Goal: Task Accomplishment & Management: Manage account settings

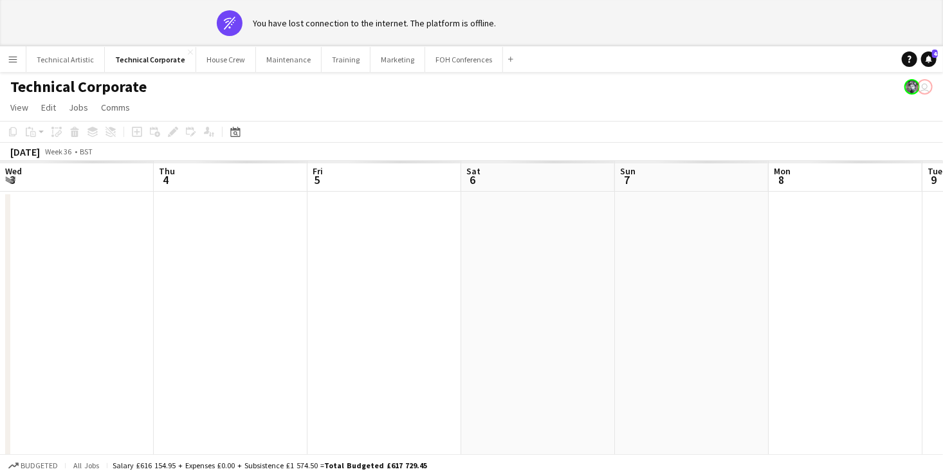
scroll to position [0, 453]
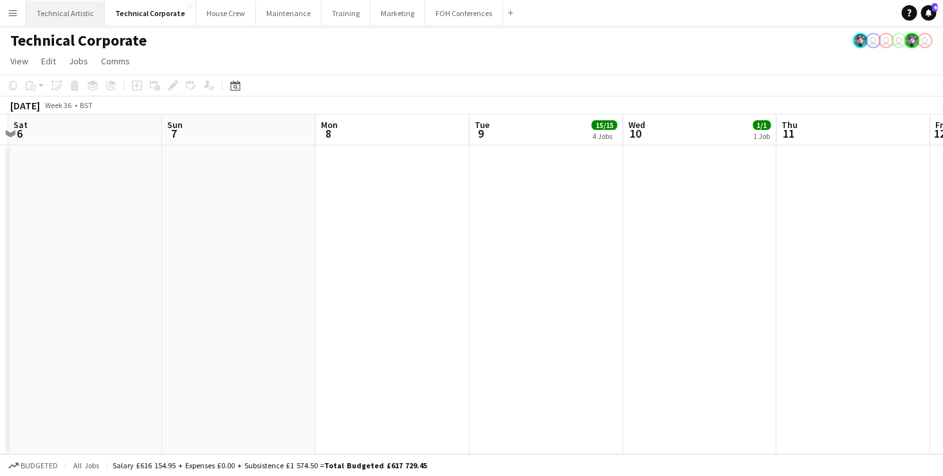
click at [55, 62] on span "Edit" at bounding box center [48, 61] width 15 height 12
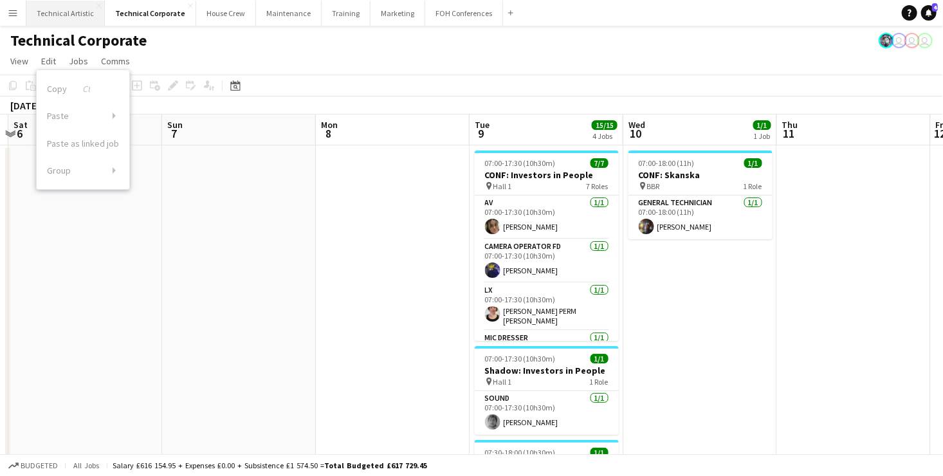
click at [54, 12] on button "Technical Artistic Close" at bounding box center [65, 13] width 78 height 25
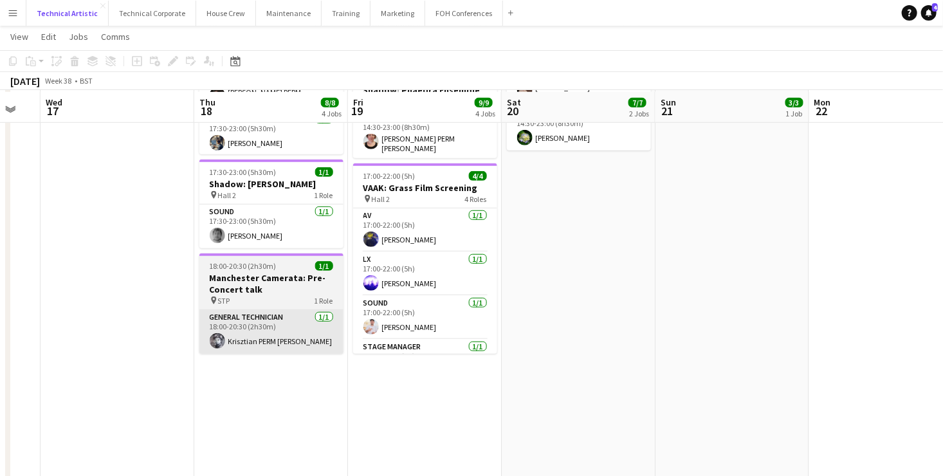
scroll to position [376, 0]
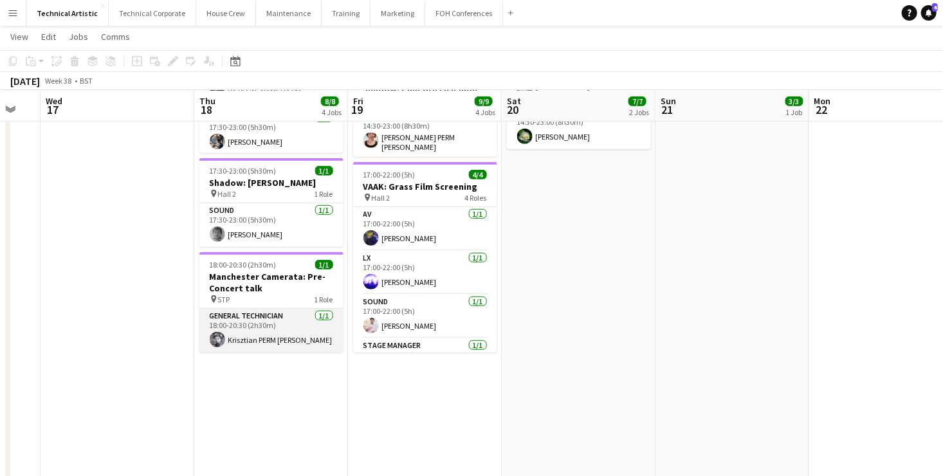
click at [214, 332] on app-user-avatar at bounding box center [217, 339] width 15 height 15
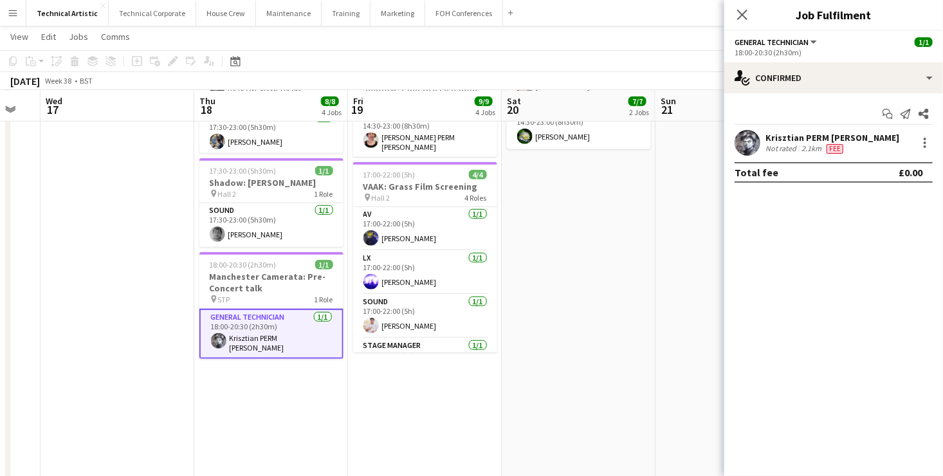
click at [743, 144] on app-user-avatar at bounding box center [748, 143] width 26 height 26
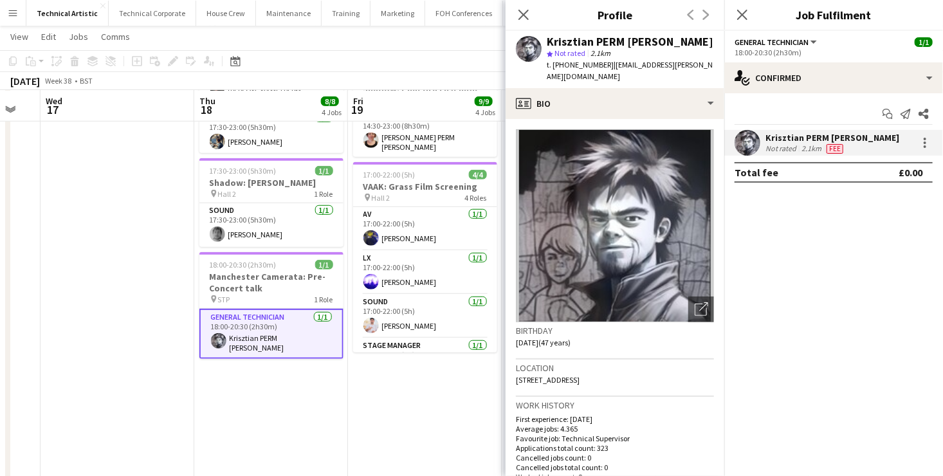
click at [236, 373] on app-date-cell "17:30-23:00 (5h30m) 3/3 Connor Selby pin Hall 2 3 Roles LX 1/1 17:30-23:00 (5h3…" at bounding box center [271, 158] width 154 height 780
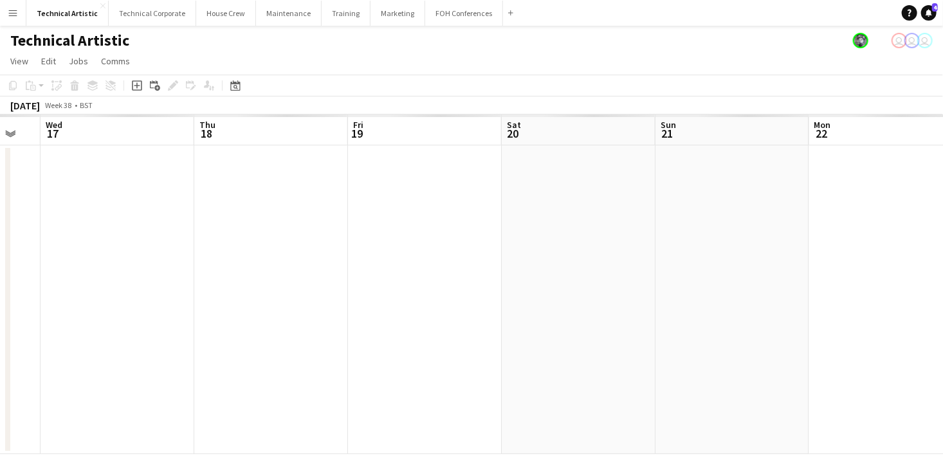
scroll to position [0, 0]
